Goal: Task Accomplishment & Management: Use online tool/utility

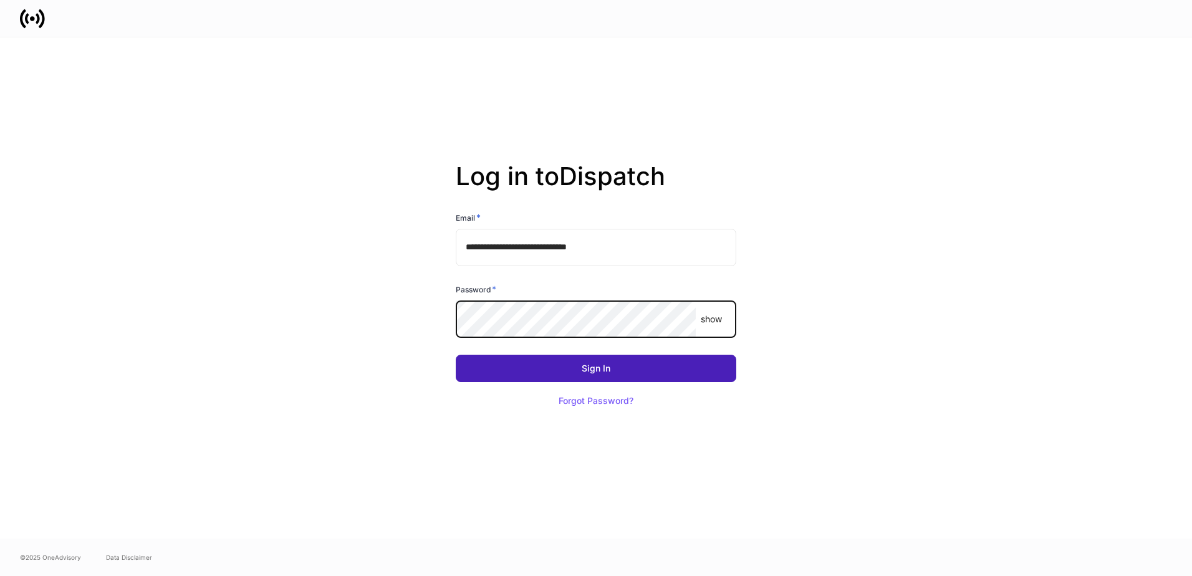
click at [553, 372] on button "Sign In" at bounding box center [596, 368] width 281 height 27
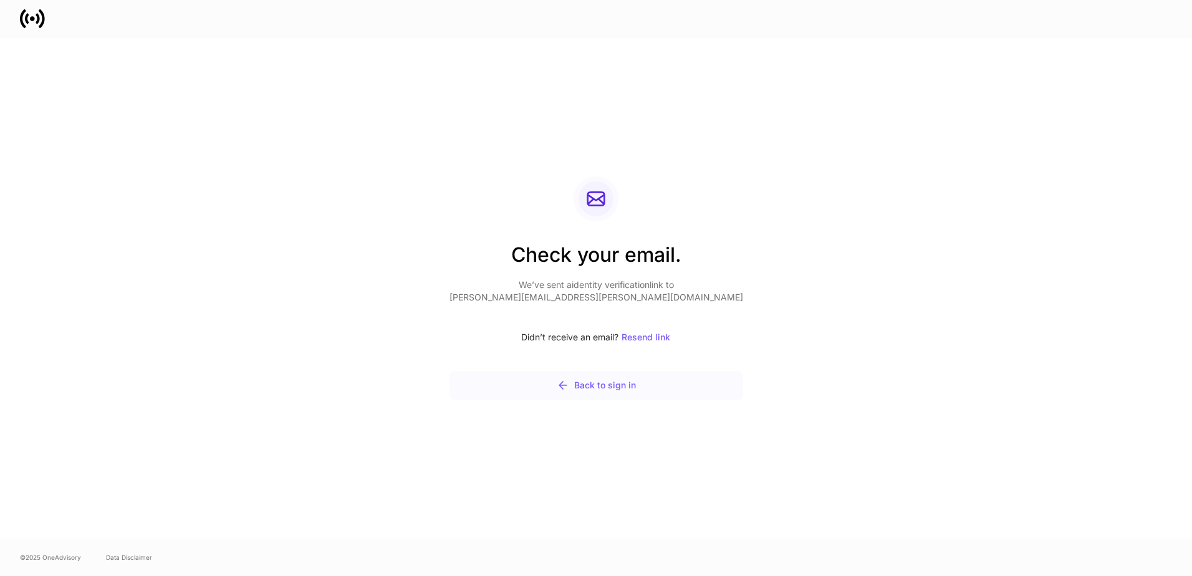
click at [606, 389] on div "Back to sign in" at bounding box center [596, 385] width 79 height 12
